Goal: Communication & Community: Answer question/provide support

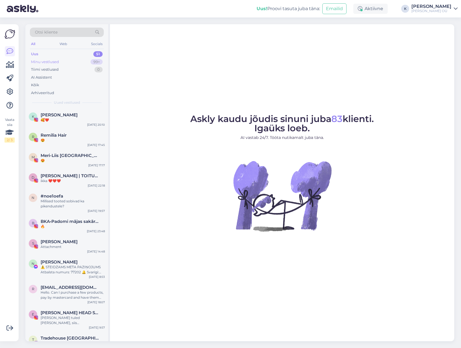
click at [46, 60] on div "Minu vestlused" at bounding box center [45, 62] width 28 height 6
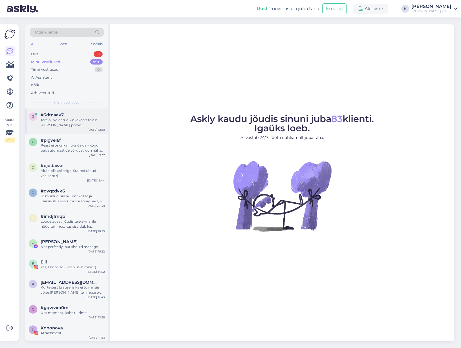
click at [58, 117] on span "#3dtnaav7" at bounding box center [52, 114] width 23 height 5
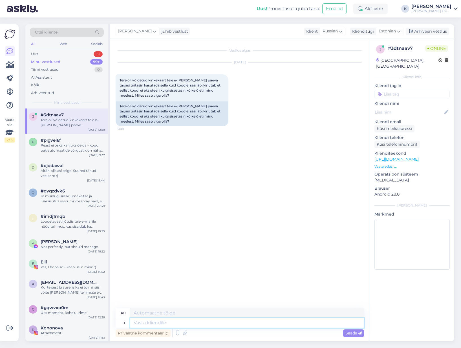
click at [158, 324] on textarea at bounding box center [247, 323] width 234 height 10
type textarea "T"
type textarea "Т"
type textarea "Terem"
type textarea "Терм"
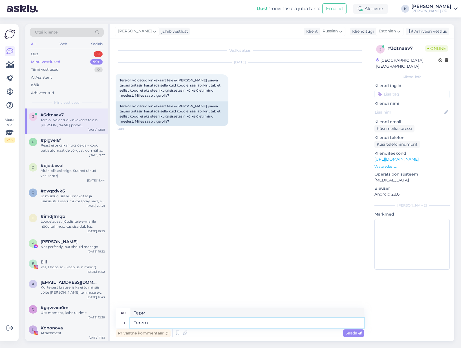
type textarea "Tere"
type textarea "Привет"
type textarea "T"
click at [338, 31] on span "Russian" at bounding box center [329, 31] width 15 height 6
type input "es"
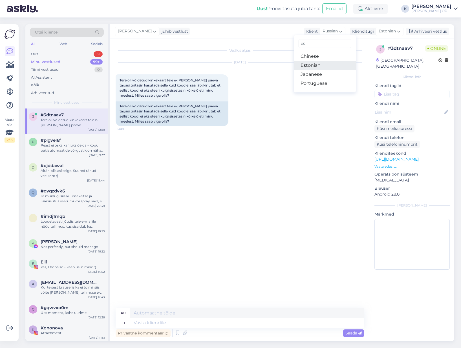
click at [311, 67] on link "Estonian" at bounding box center [325, 65] width 62 height 9
click at [160, 322] on textarea at bounding box center [240, 322] width 248 height 12
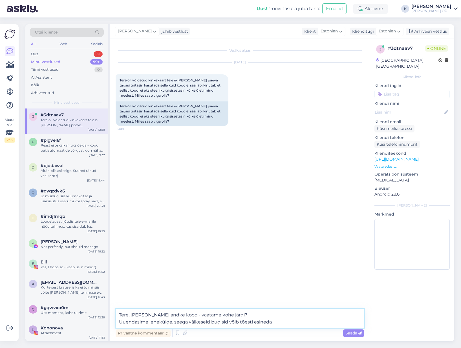
type textarea "Tere, [PERSON_NAME] andke kood - vaatame kohe järgi? Uuendasime lehekülge, seeg…"
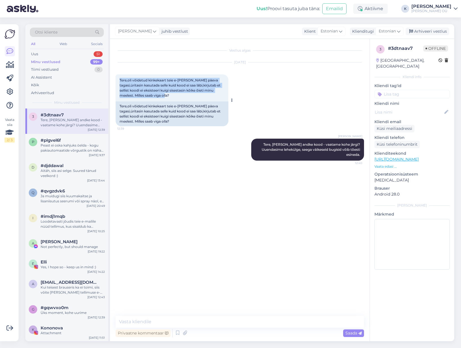
drag, startPoint x: 170, startPoint y: 95, endPoint x: 120, endPoint y: 80, distance: 52.7
click at [120, 80] on div "Tere,oli võidetud kinkekaart teie e-[PERSON_NAME] päeva tagasi,üritasin kasutad…" at bounding box center [172, 87] width 113 height 27
click at [129, 321] on textarea at bounding box center [240, 322] width 248 height 12
click at [146, 323] on textarea at bounding box center [240, 322] width 248 height 12
type textarea "M"
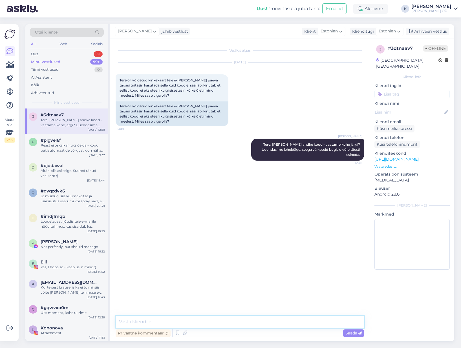
click at [142, 322] on textarea at bounding box center [240, 322] width 248 height 12
type textarea "P"
type textarea "Lehe uuendamisega on viimase nädalaga tehtud sissekanded"
drag, startPoint x: 259, startPoint y: 321, endPoint x: 117, endPoint y: 322, distance: 142.3
click at [117, 322] on textarea "Lehe uuendamisega on viimase nädalaga tehtud sissekanded" at bounding box center [240, 322] width 248 height 12
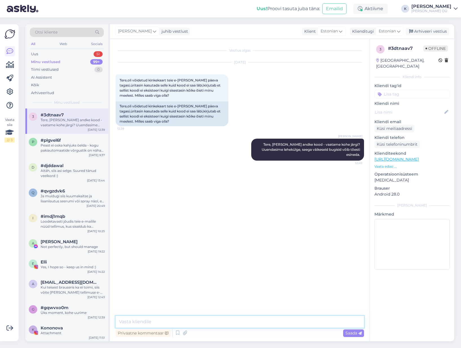
click at [164, 317] on textarea at bounding box center [240, 322] width 248 height 12
type textarea "On Teil kood käepärast?"
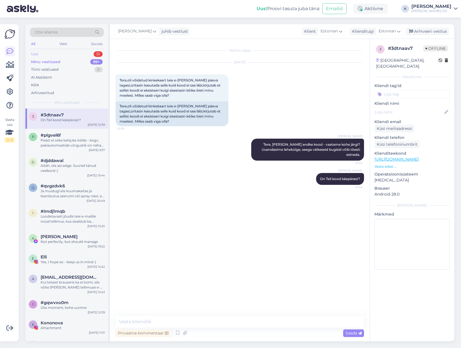
click at [39, 55] on div "Uus 51" at bounding box center [67, 54] width 74 height 8
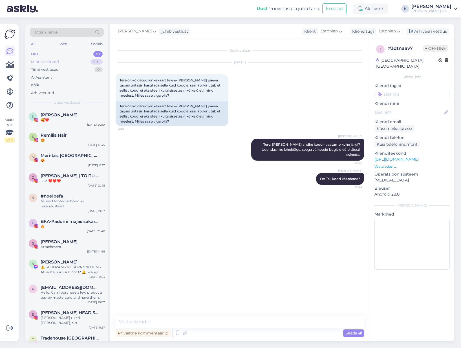
click at [52, 63] on div "Minu vestlused" at bounding box center [45, 62] width 28 height 6
